Goal: Find specific page/section: Find specific page/section

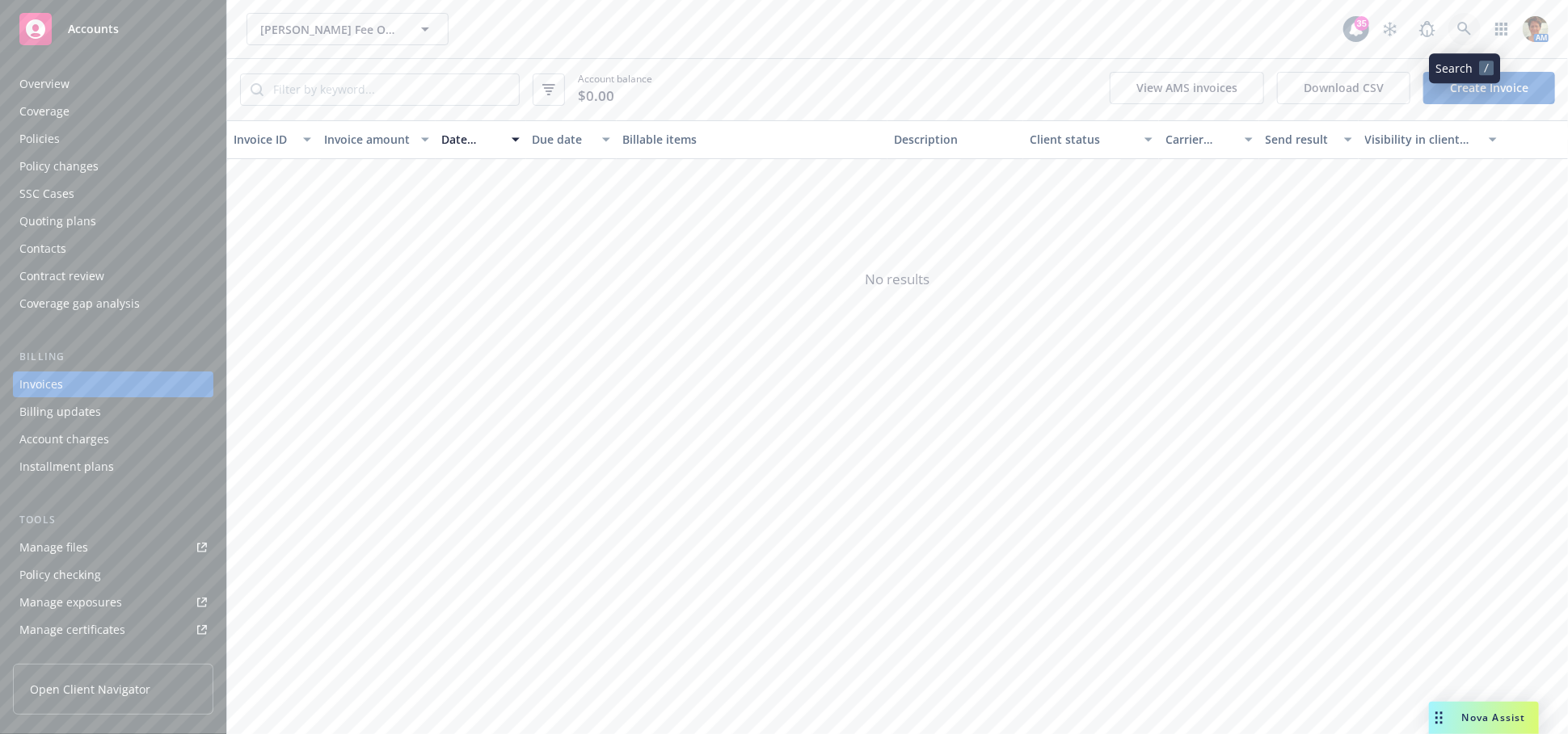
click at [1469, 34] on icon at bounding box center [1465, 29] width 15 height 15
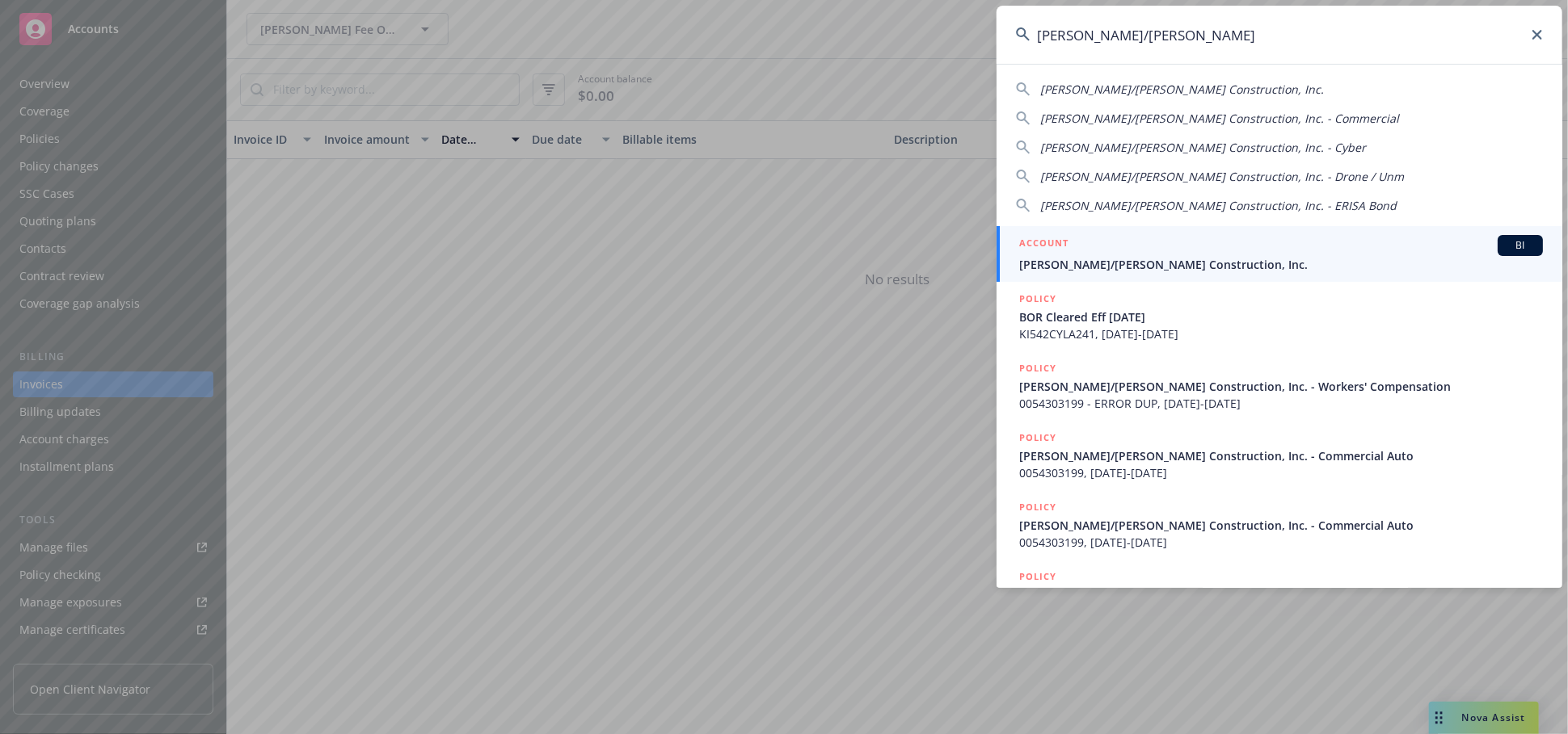
type input "[PERSON_NAME]/[PERSON_NAME]"
click at [1149, 244] on div "ACCOUNT BI" at bounding box center [1281, 246] width 524 height 21
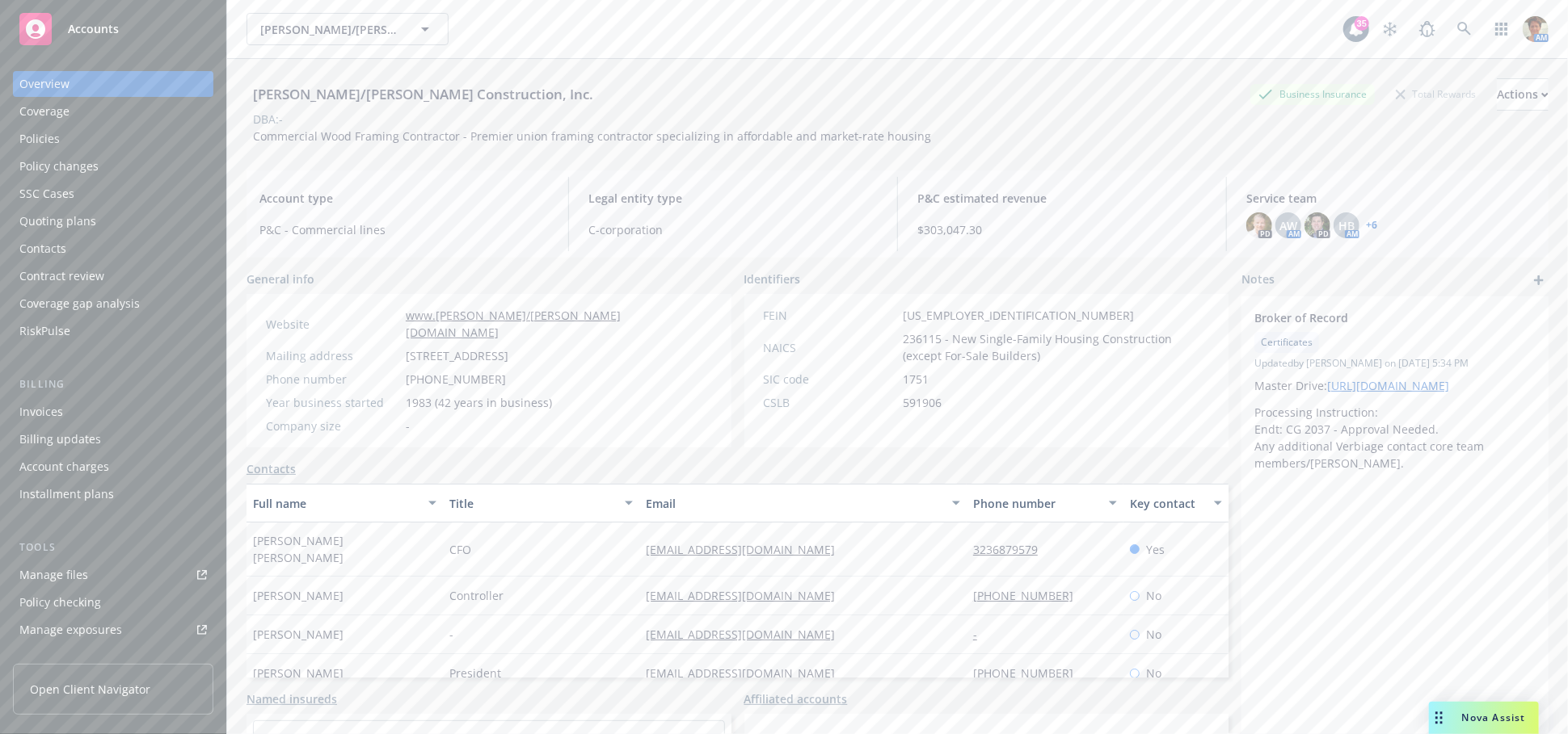
click at [78, 223] on div "Quoting plans" at bounding box center [58, 221] width 77 height 26
